Goal: Information Seeking & Learning: Learn about a topic

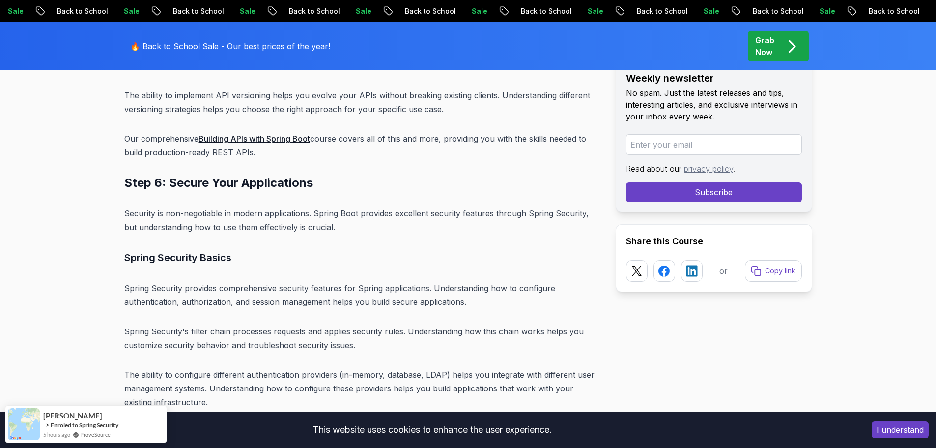
scroll to position [7078, 0]
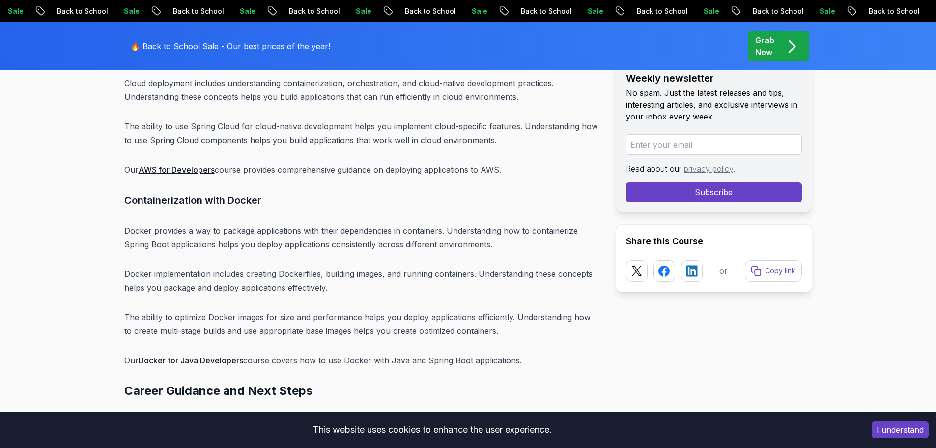
scroll to position [10607, 0]
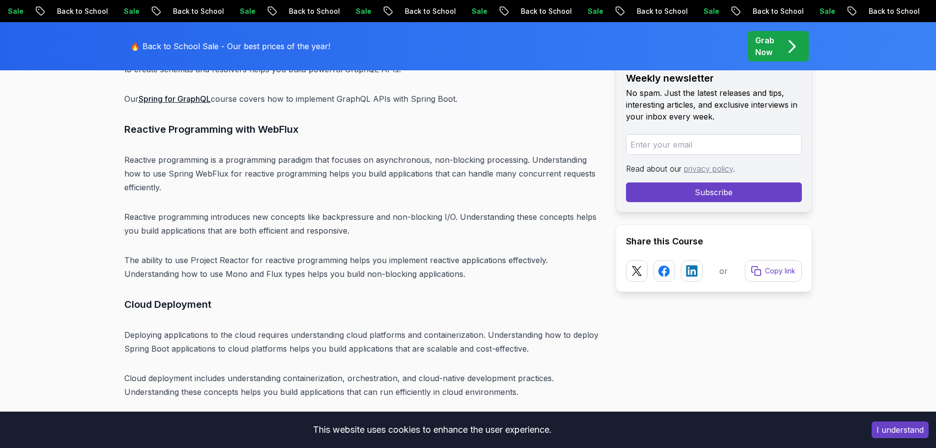
drag, startPoint x: 766, startPoint y: 49, endPoint x: 708, endPoint y: 94, distance: 73.9
click at [766, 49] on p "Grab Now" at bounding box center [764, 46] width 19 height 24
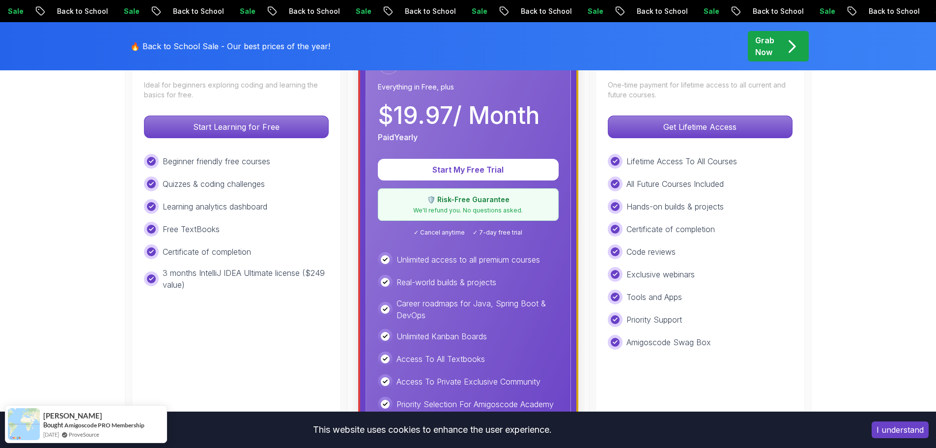
scroll to position [197, 0]
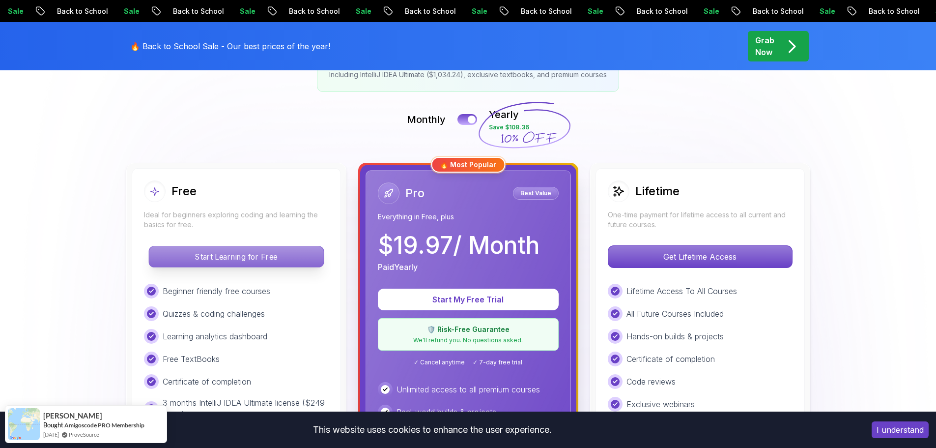
click at [238, 258] on p "Start Learning for Free" at bounding box center [236, 256] width 174 height 21
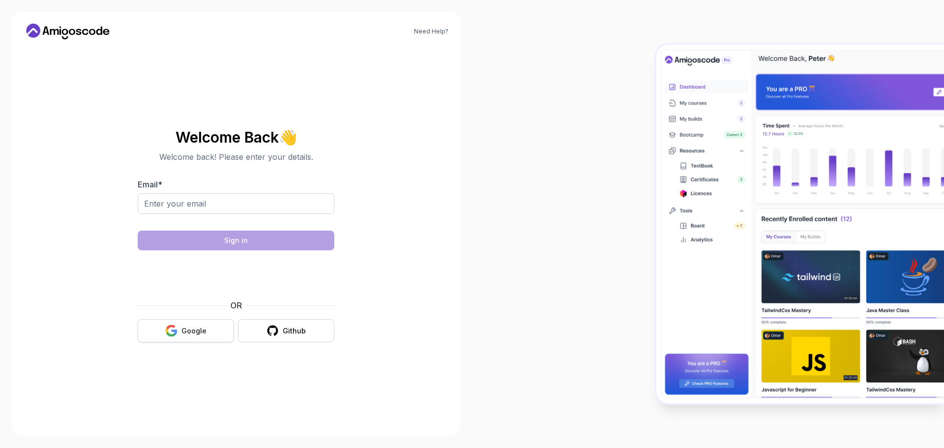
click at [197, 330] on div "Google" at bounding box center [193, 331] width 25 height 10
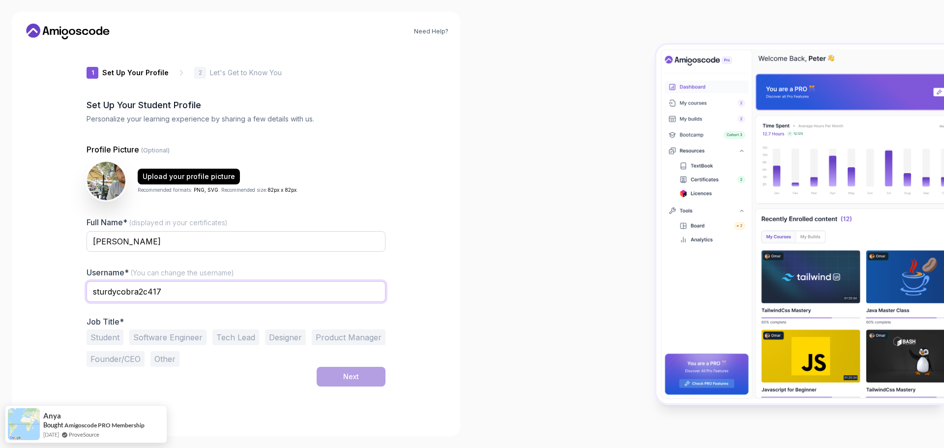
click at [164, 289] on input "sturdycobra2c417" at bounding box center [236, 291] width 299 height 21
click at [131, 242] on input "[PERSON_NAME]" at bounding box center [236, 241] width 299 height 21
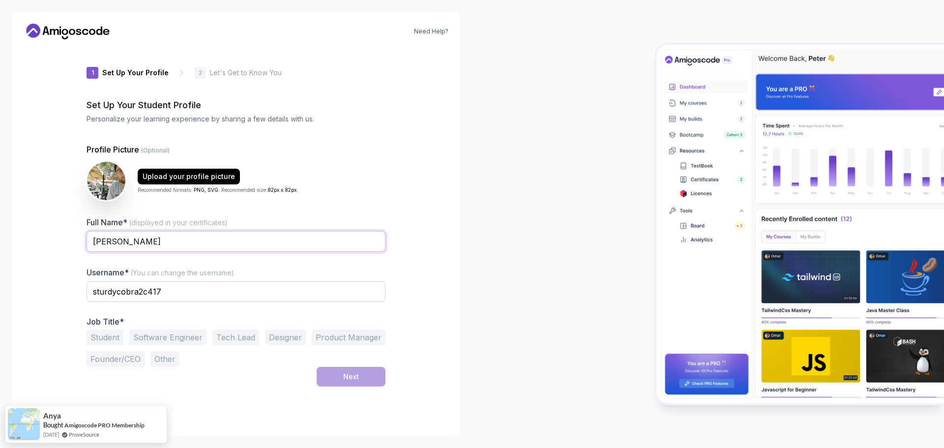
click at [131, 242] on input "[PERSON_NAME]" at bounding box center [236, 241] width 299 height 21
click at [132, 241] on input "[PERSON_NAME]" at bounding box center [236, 241] width 299 height 21
click at [111, 180] on img at bounding box center [106, 181] width 40 height 40
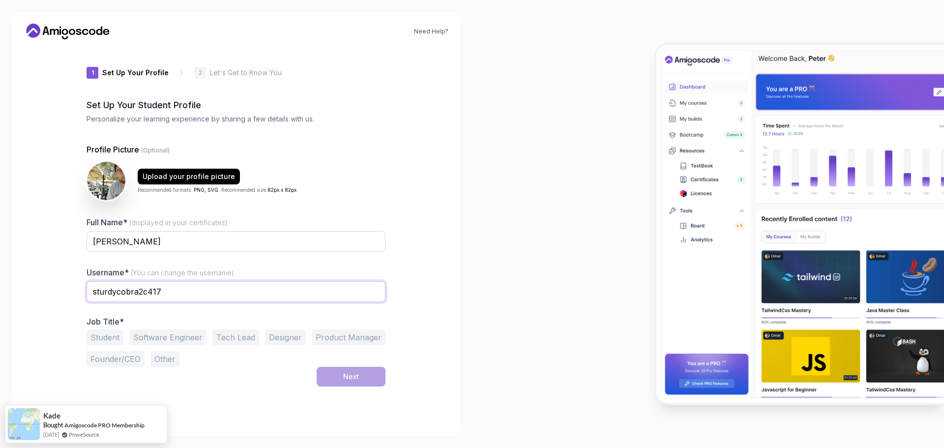
click at [135, 291] on input "sturdycobra2c417" at bounding box center [236, 291] width 299 height 21
paste input "houssem"
click at [222, 384] on div "Next" at bounding box center [236, 377] width 299 height 20
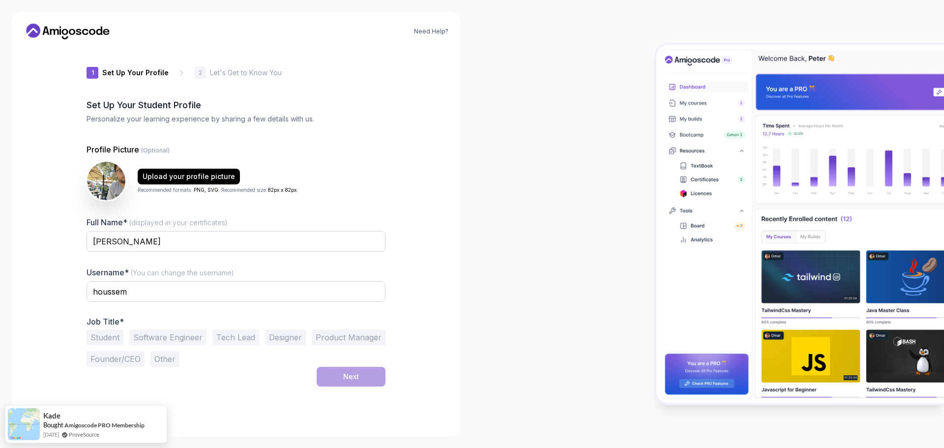
click at [115, 334] on button "Student" at bounding box center [105, 337] width 37 height 16
click at [342, 371] on button "Next" at bounding box center [351, 377] width 69 height 20
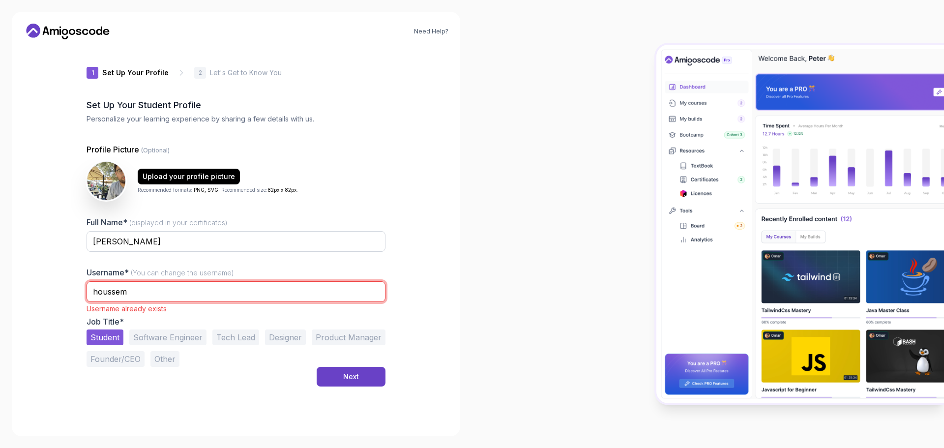
click at [145, 294] on input "houssem" at bounding box center [236, 291] width 299 height 21
type input "houssem123945"
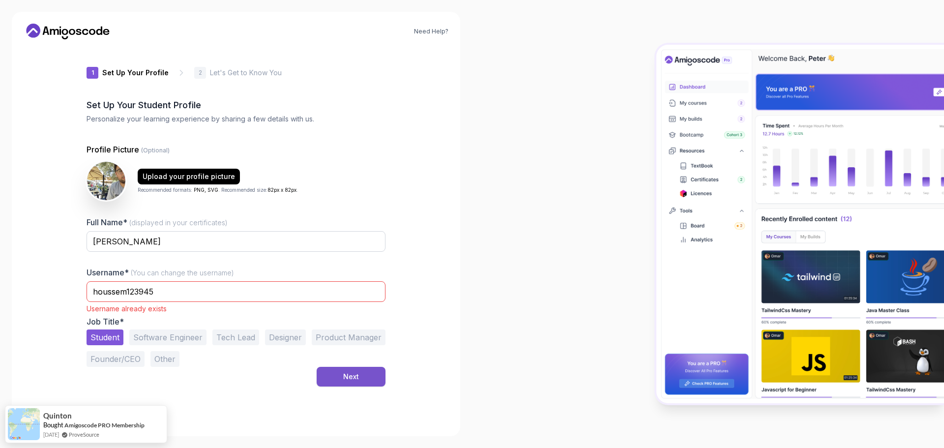
click at [352, 378] on div "Next" at bounding box center [351, 377] width 16 height 10
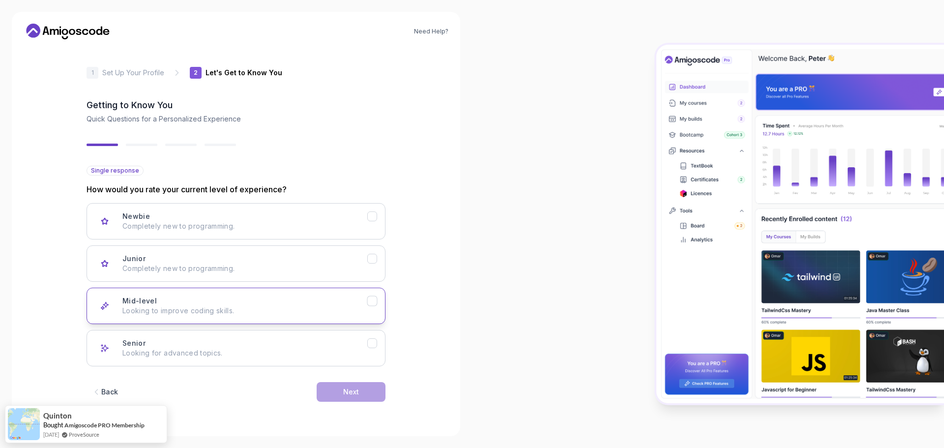
click at [198, 311] on p "Looking to improve coding skills." at bounding box center [244, 311] width 245 height 10
click at [344, 392] on div "Next" at bounding box center [351, 392] width 16 height 10
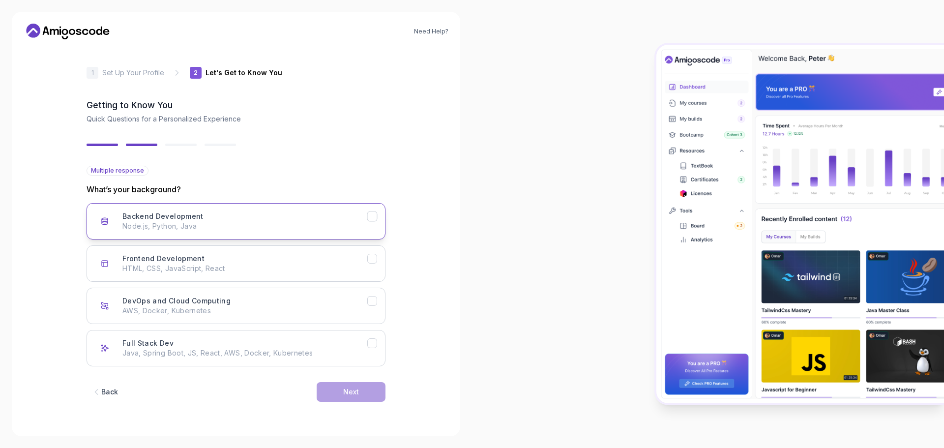
click at [205, 214] on div "Backend Development Node.js, Python, Java" at bounding box center [244, 221] width 245 height 20
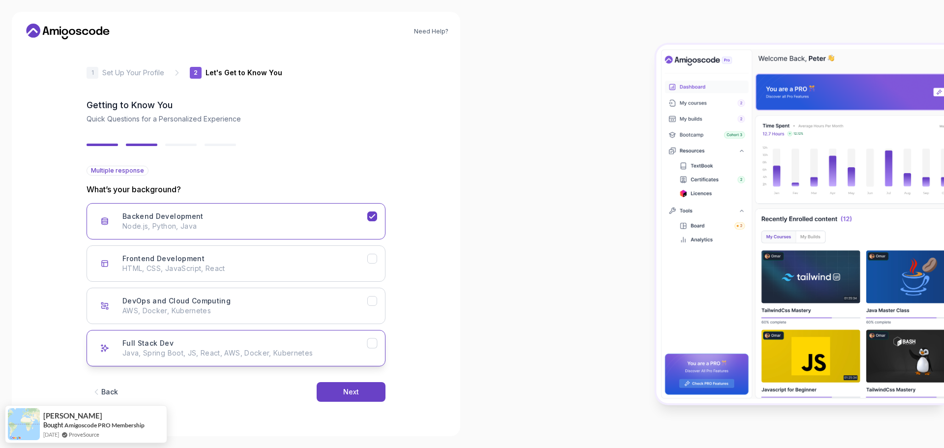
click at [217, 360] on button "Full Stack Dev Java, Spring Boot, JS, React, AWS, Docker, Kubernetes" at bounding box center [236, 348] width 299 height 36
click at [340, 390] on button "Next" at bounding box center [351, 392] width 69 height 20
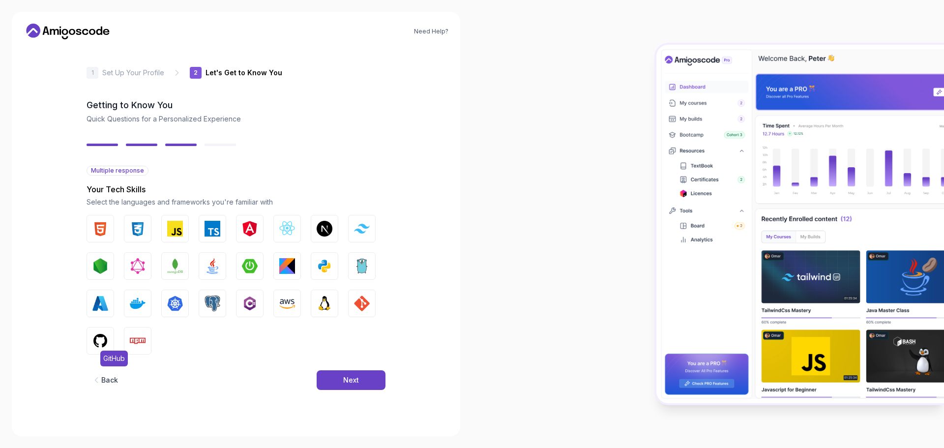
click at [99, 336] on img "button" at bounding box center [100, 341] width 16 height 16
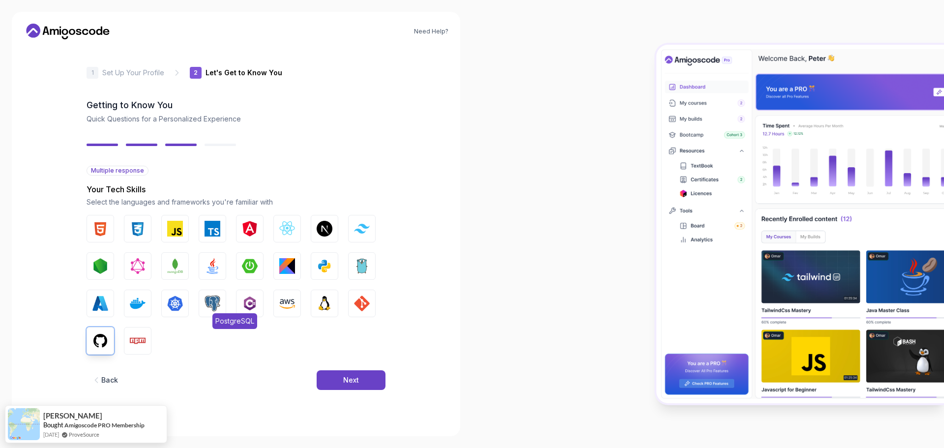
click at [212, 301] on img "button" at bounding box center [212, 303] width 16 height 16
click at [181, 225] on img "button" at bounding box center [175, 229] width 16 height 16
click at [218, 227] on img "button" at bounding box center [212, 229] width 16 height 16
click at [281, 231] on img "button" at bounding box center [287, 229] width 16 height 16
click at [210, 268] on img "button" at bounding box center [212, 266] width 16 height 16
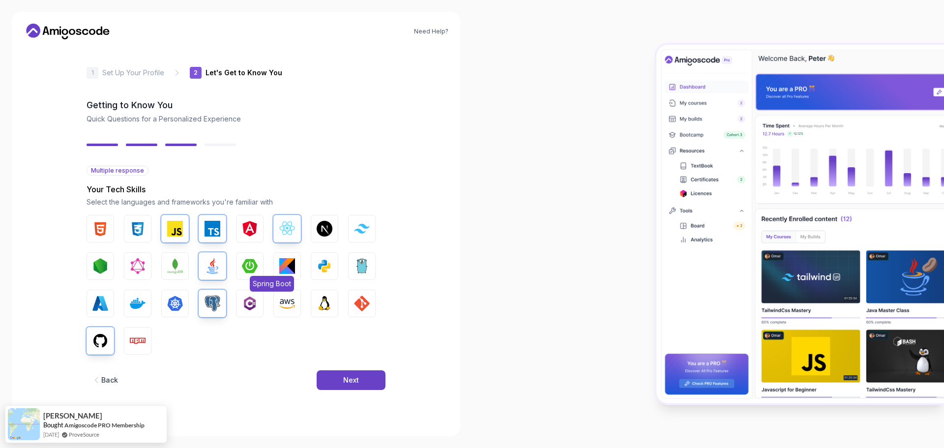
click at [256, 266] on img "button" at bounding box center [250, 266] width 16 height 16
click at [376, 384] on button "Next" at bounding box center [351, 380] width 69 height 20
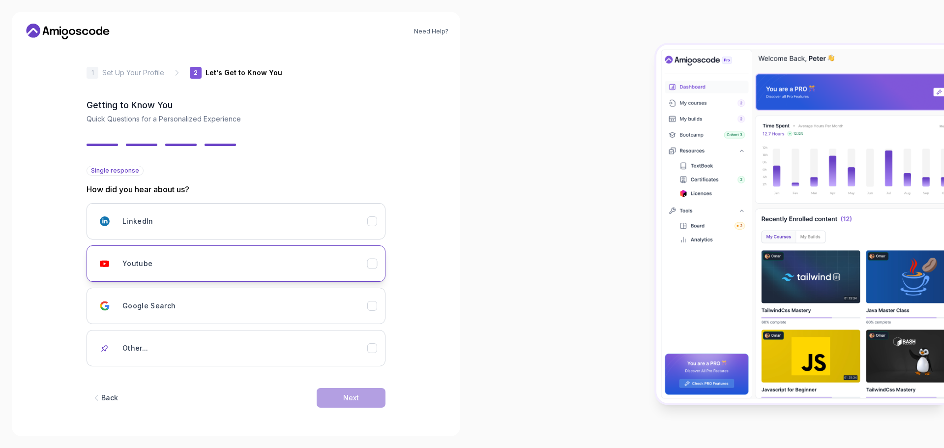
click at [165, 256] on div "Youtube" at bounding box center [244, 264] width 245 height 20
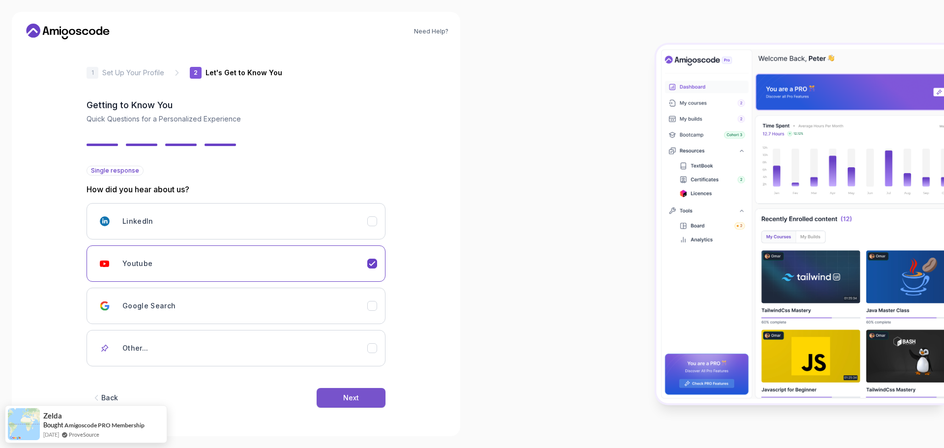
click at [346, 393] on div "Next" at bounding box center [351, 398] width 16 height 10
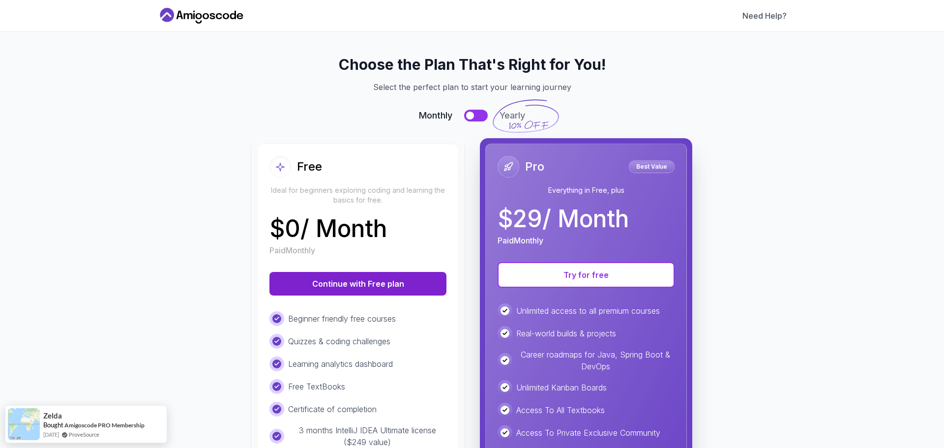
click at [351, 291] on button "Continue with Free plan" at bounding box center [357, 284] width 177 height 24
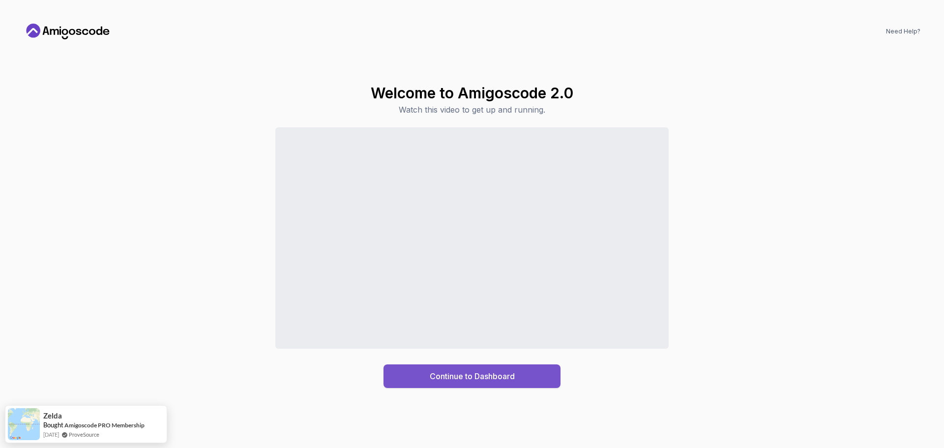
click at [442, 374] on div "Continue to Dashboard" at bounding box center [472, 376] width 85 height 12
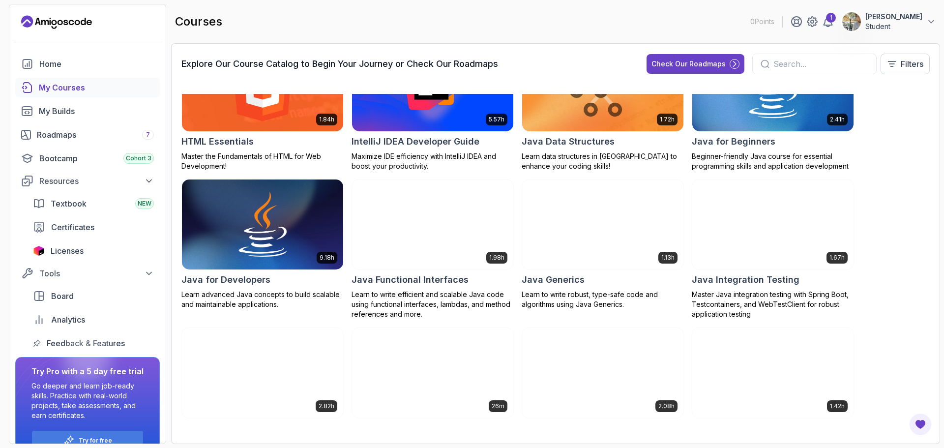
scroll to position [541, 0]
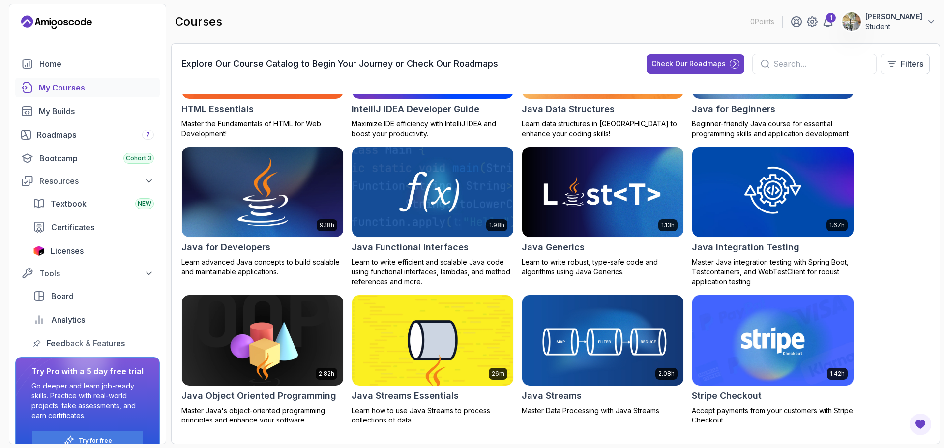
click at [277, 261] on p "Learn advanced Java concepts to build scalable and maintainable applications." at bounding box center [262, 267] width 162 height 20
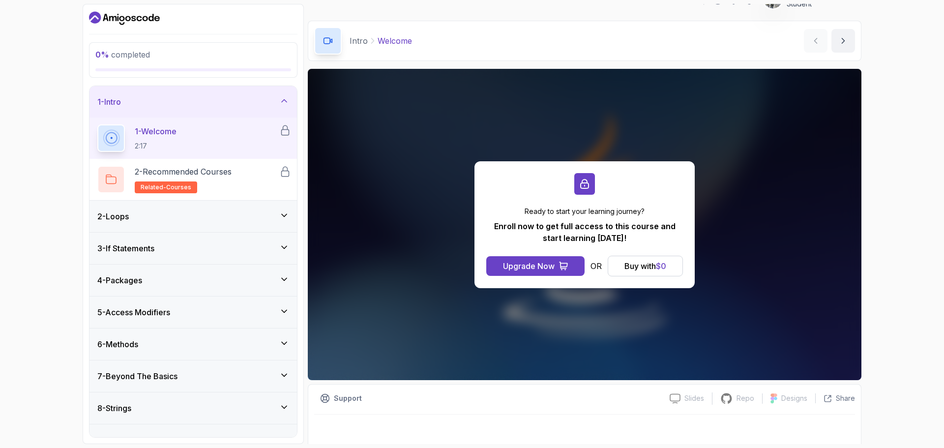
scroll to position [23, 0]
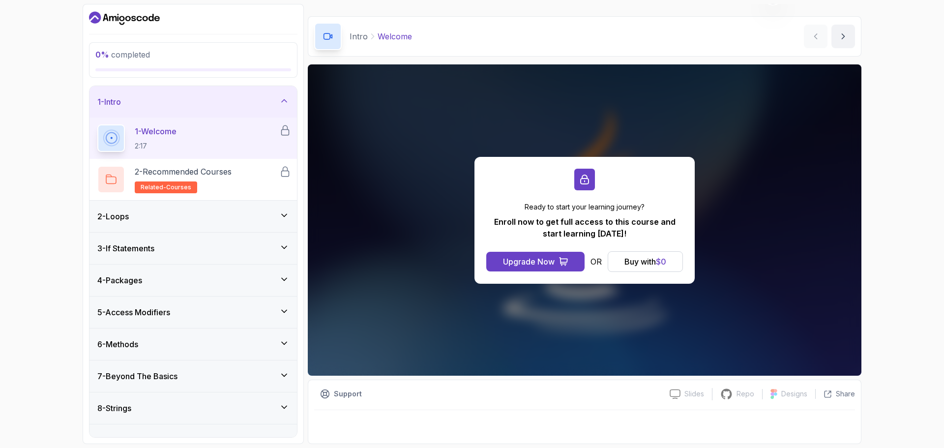
click at [276, 219] on div "2 - Loops" at bounding box center [193, 216] width 192 height 12
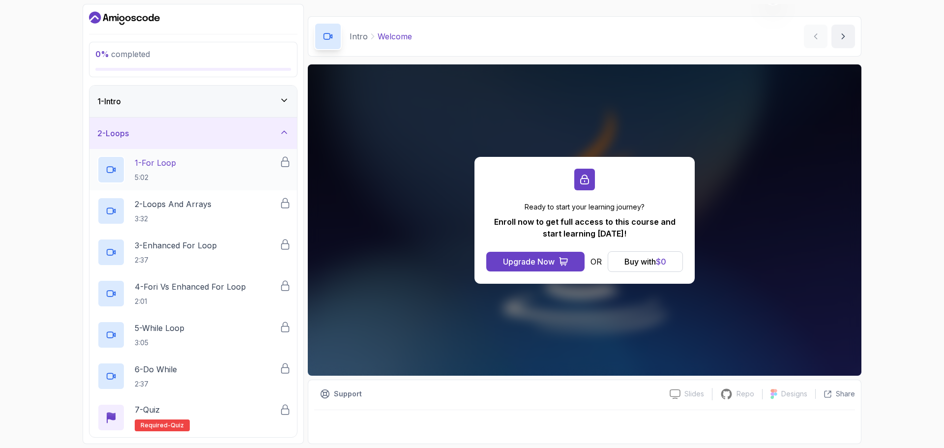
click at [186, 180] on div "1 - For Loop 5:02" at bounding box center [188, 170] width 182 height 28
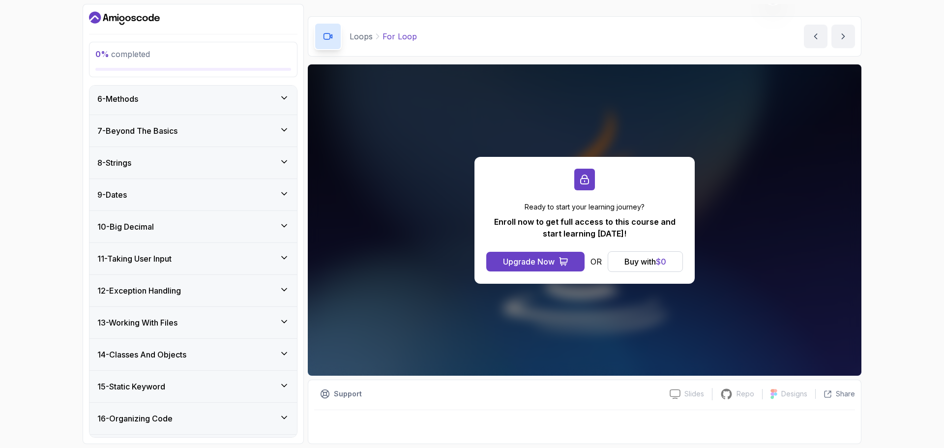
scroll to position [544, 0]
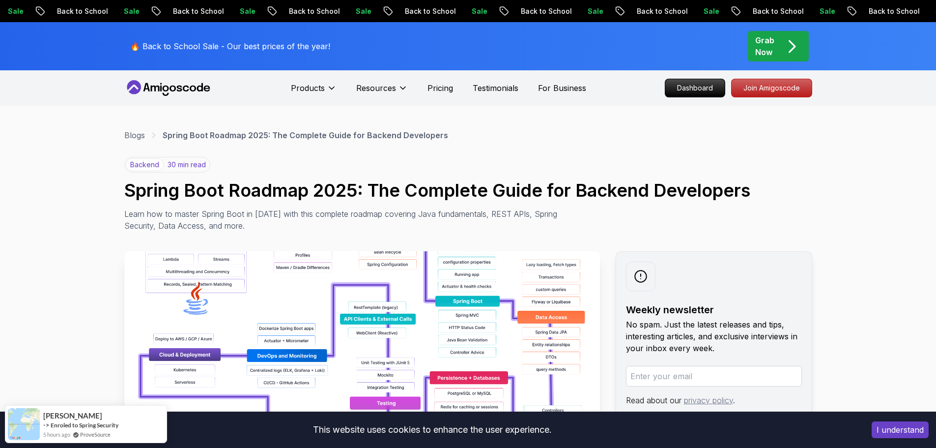
click at [764, 57] on p "Grab Now" at bounding box center [764, 46] width 19 height 24
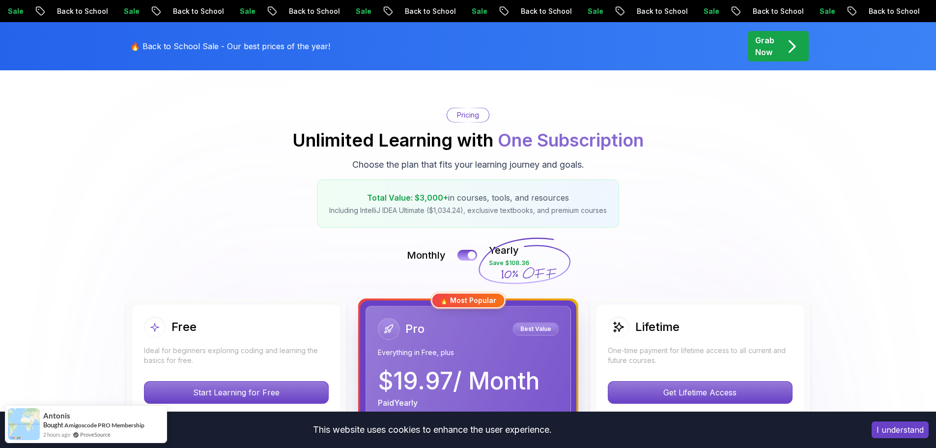
scroll to position [197, 0]
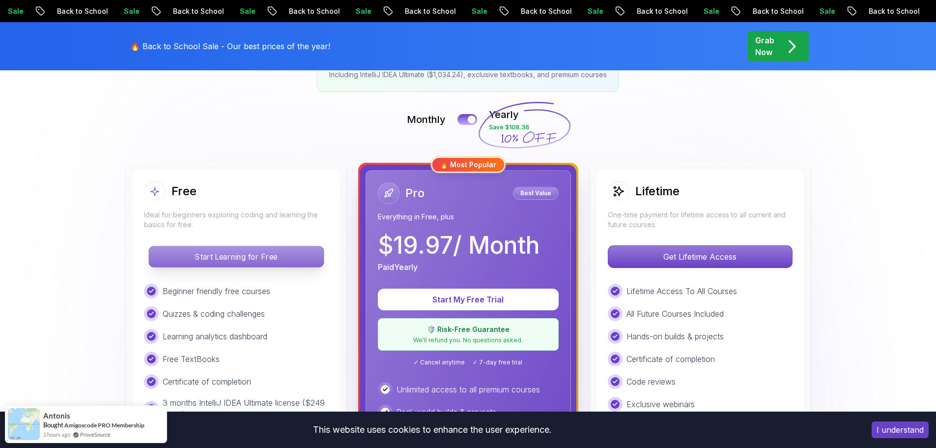
click at [283, 254] on p "Start Learning for Free" at bounding box center [236, 256] width 174 height 21
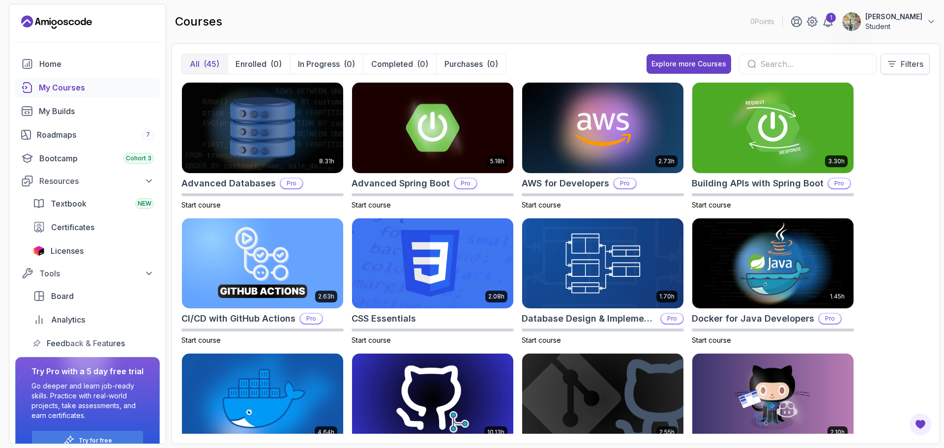
click at [894, 60] on icon at bounding box center [892, 64] width 10 height 10
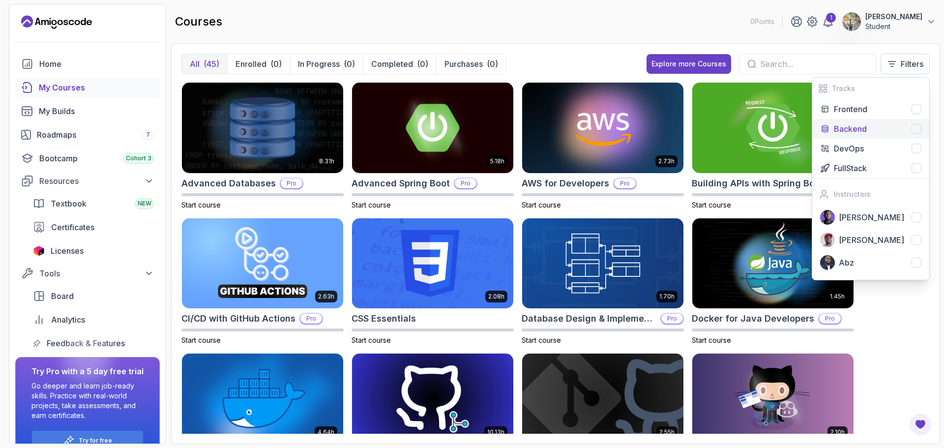
click at [863, 126] on p "Backend" at bounding box center [850, 129] width 33 height 12
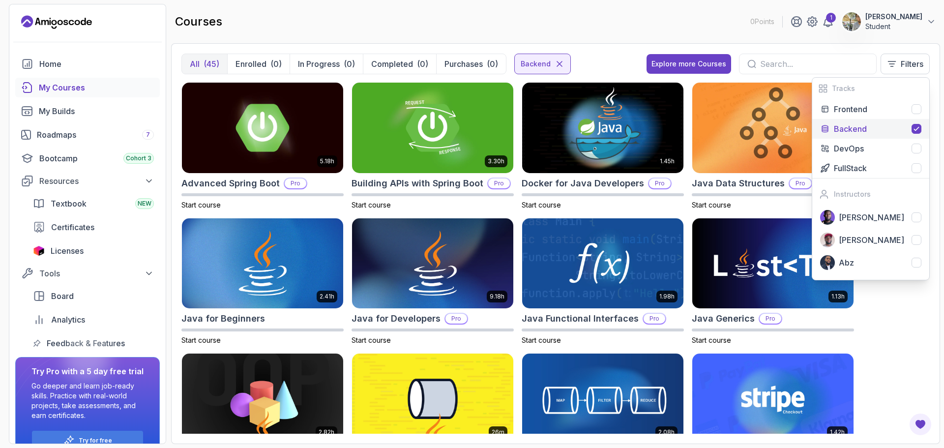
click at [581, 33] on div "courses 0 Points 1 [PERSON_NAME] Student" at bounding box center [555, 21] width 769 height 35
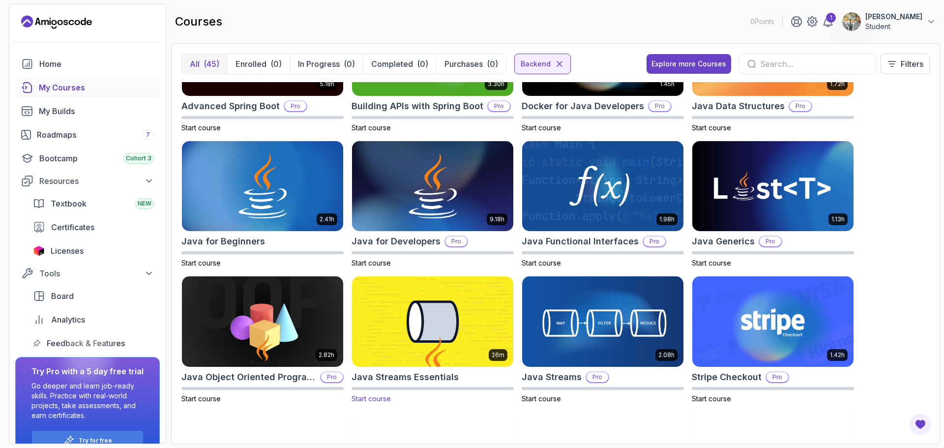
scroll to position [330, 0]
